Goal: Find specific page/section: Find specific page/section

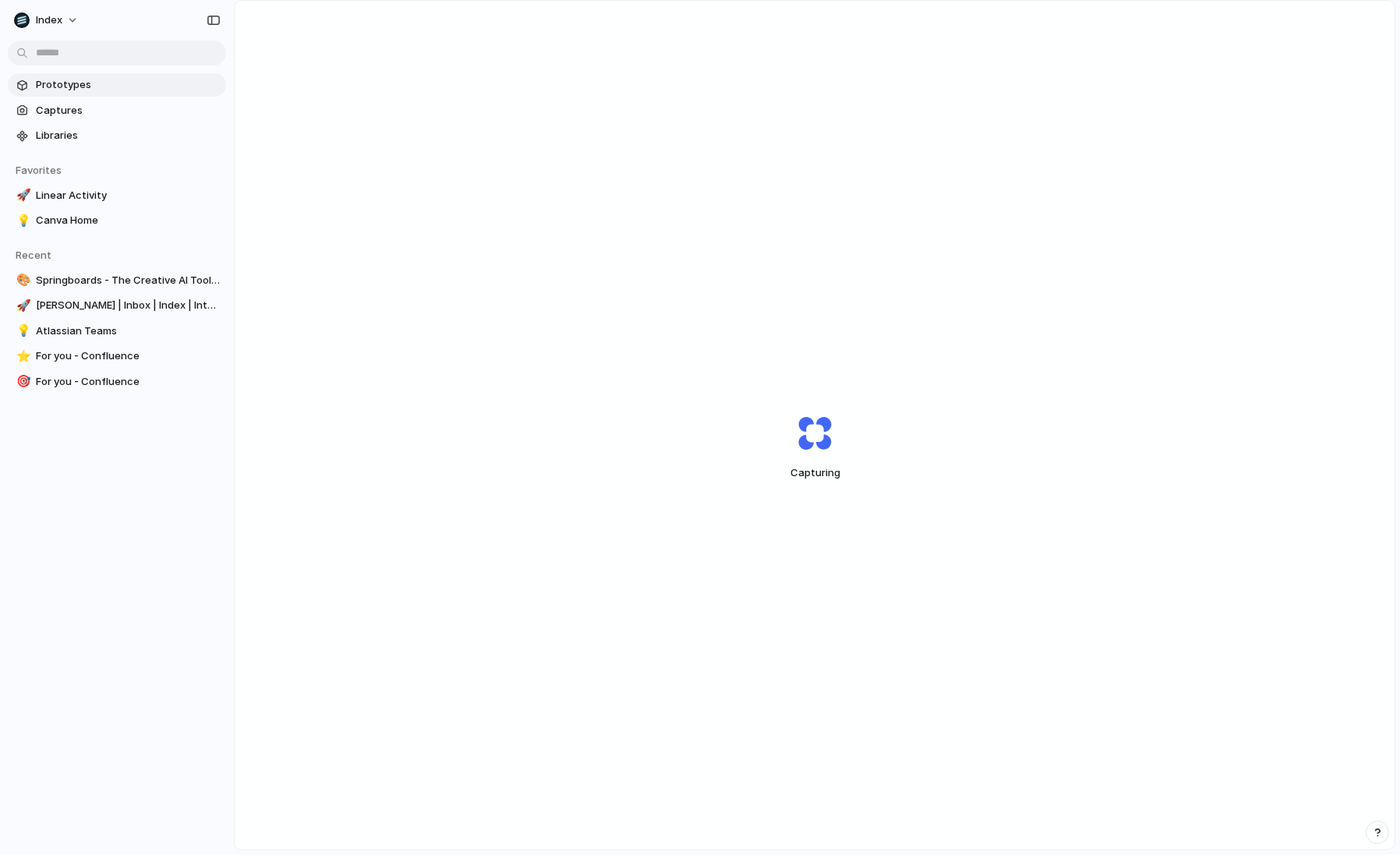
click at [122, 87] on span "Prototypes" at bounding box center [127, 85] width 184 height 15
